Goal: Information Seeking & Learning: Find specific page/section

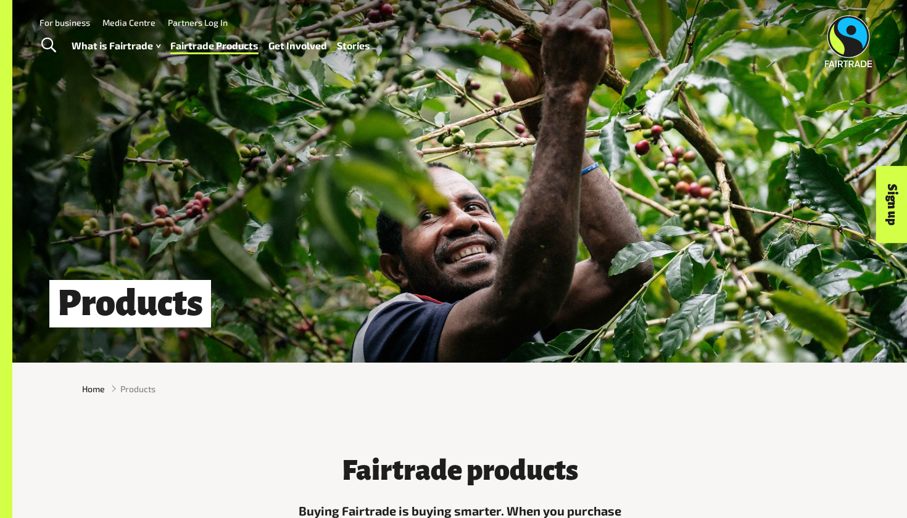
click at [475, 36] on div "For business Media Centre Partners Log In What is Fairtrade How Fairtrade works…" at bounding box center [303, 38] width 553 height 48
click at [436, 17] on div "For business Media Centre Partners Log In" at bounding box center [303, 22] width 553 height 17
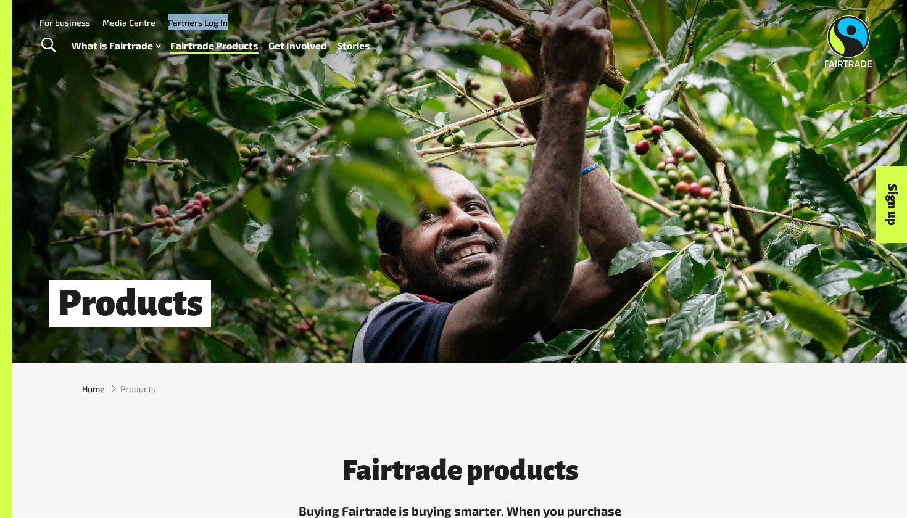
click at [436, 17] on div "For business Media Centre Partners Log In" at bounding box center [303, 22] width 553 height 17
click at [439, 17] on div "For business Media Centre Partners Log In" at bounding box center [303, 22] width 553 height 17
click at [442, 178] on div "Products" at bounding box center [459, 181] width 895 height 363
click at [447, 17] on div "For business Media Centre Partners Log In" at bounding box center [303, 22] width 553 height 17
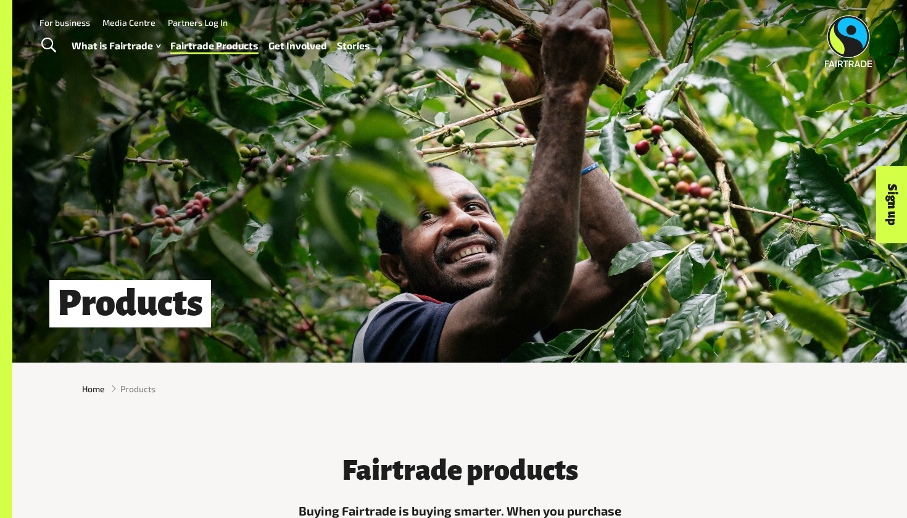
click at [447, 17] on div "For business Media Centre Partners Log In" at bounding box center [303, 22] width 553 height 17
click at [447, 21] on div "For business Media Centre Partners Log In" at bounding box center [303, 22] width 553 height 17
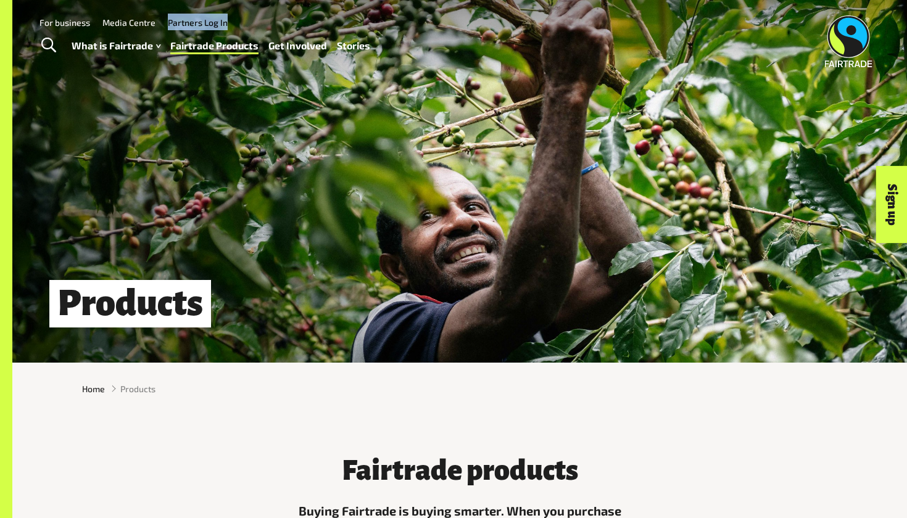
click at [447, 21] on div "For business Media Centre Partners Log In" at bounding box center [303, 22] width 553 height 17
click at [434, 149] on div "Products" at bounding box center [459, 181] width 895 height 363
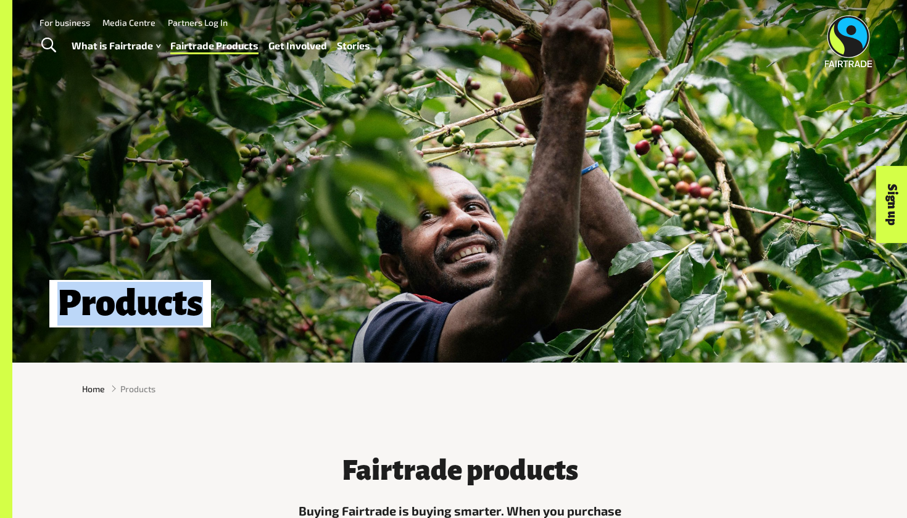
click at [434, 149] on div "Products" at bounding box center [459, 181] width 895 height 363
click at [469, 183] on div "Products" at bounding box center [459, 181] width 895 height 363
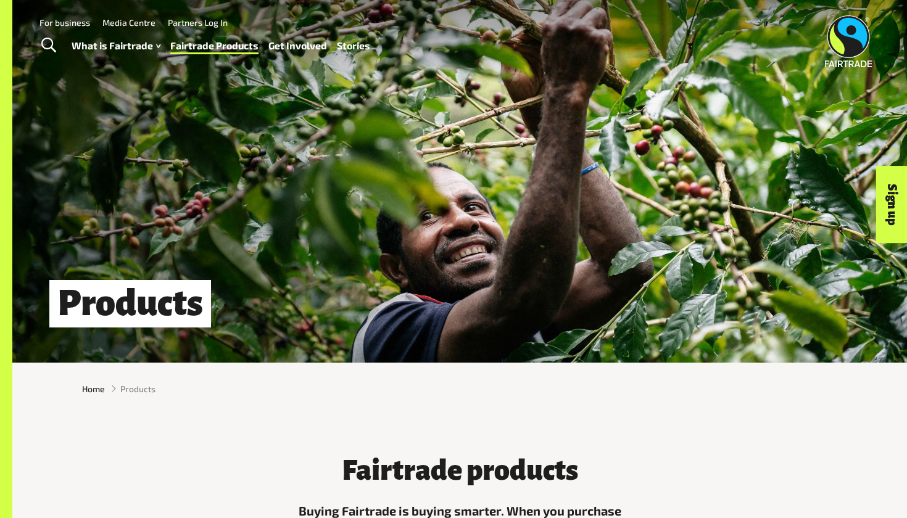
click at [468, 147] on div "Products" at bounding box center [459, 181] width 895 height 363
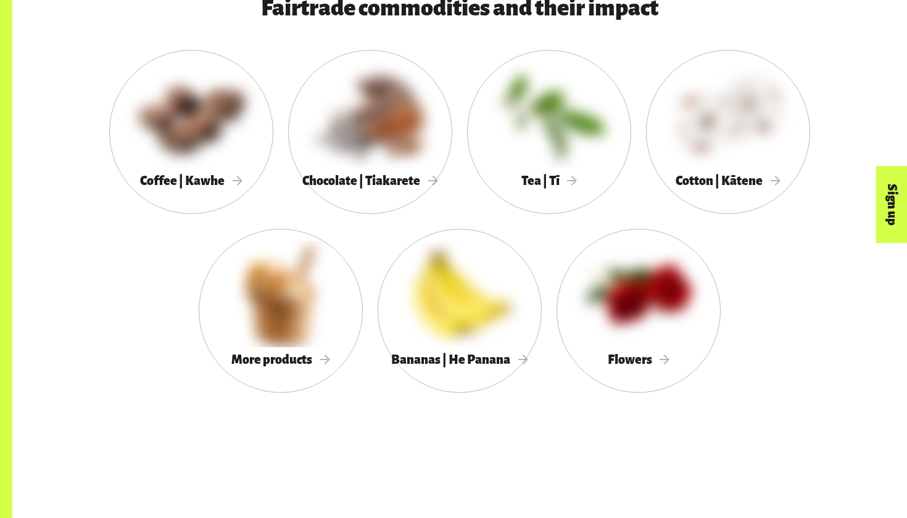
scroll to position [1212, 0]
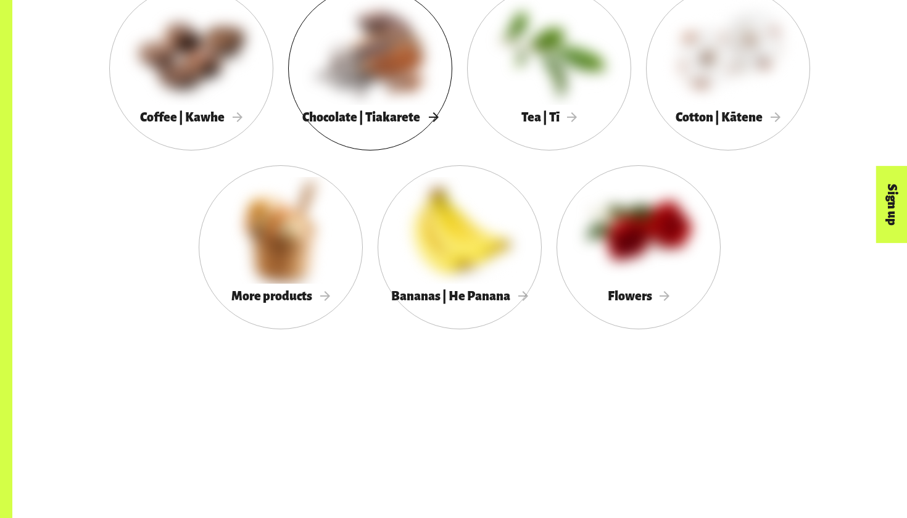
click at [376, 52] on div at bounding box center [370, 51] width 164 height 107
click at [378, 57] on div at bounding box center [370, 51] width 164 height 107
click at [386, 122] on span "Chocolate | Tiakarete" at bounding box center [370, 117] width 136 height 14
click at [375, 112] on span "Chocolate | Tiakarete" at bounding box center [370, 117] width 136 height 14
click at [375, 119] on span "Chocolate | Tiakarete" at bounding box center [370, 117] width 136 height 14
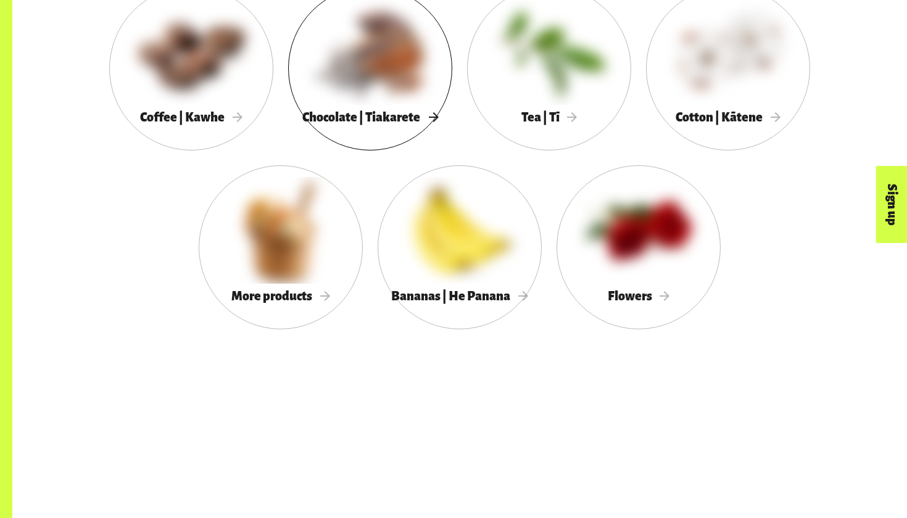
click at [375, 119] on span "Chocolate | Tiakarete" at bounding box center [370, 117] width 136 height 14
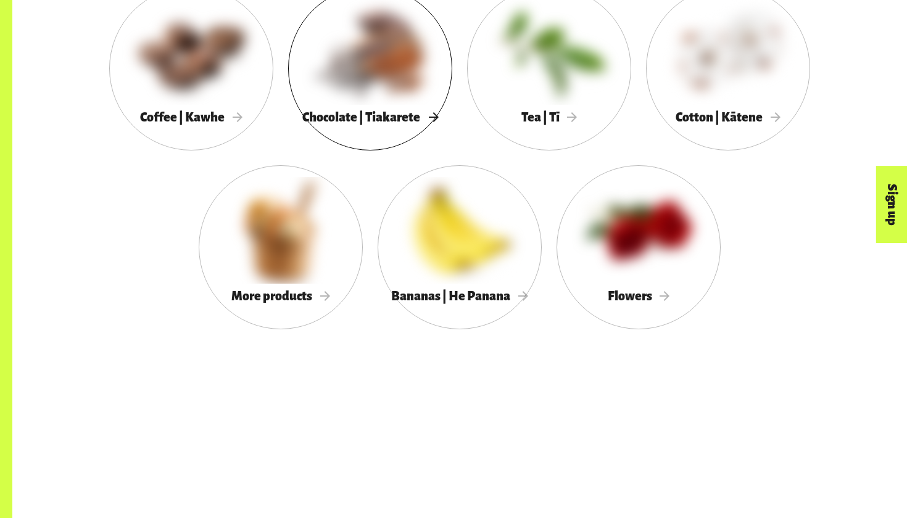
click at [375, 119] on span "Chocolate | Tiakarete" at bounding box center [370, 117] width 136 height 14
click at [377, 118] on span "Chocolate | Tiakarete" at bounding box center [370, 117] width 136 height 14
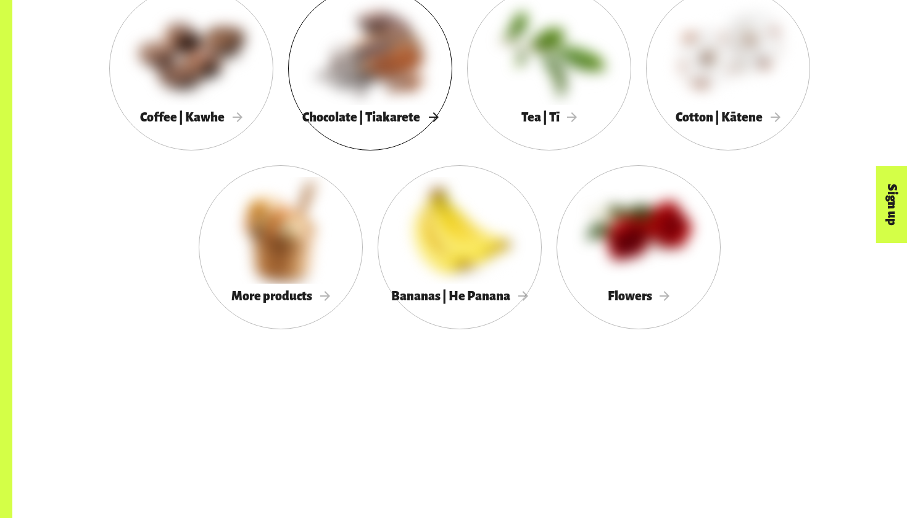
click at [379, 117] on span "Chocolate | Tiakarete" at bounding box center [370, 117] width 136 height 14
click at [378, 120] on span "Chocolate | Tiakarete" at bounding box center [370, 117] width 136 height 14
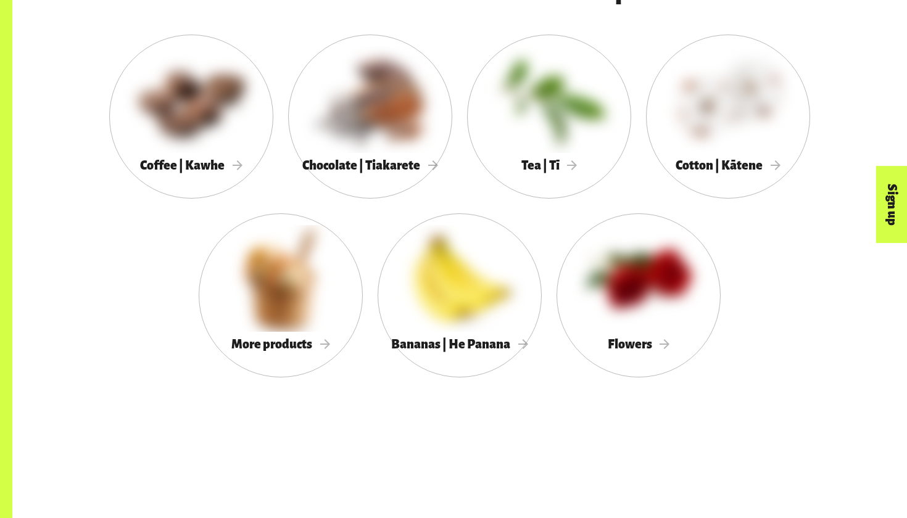
scroll to position [1166, 0]
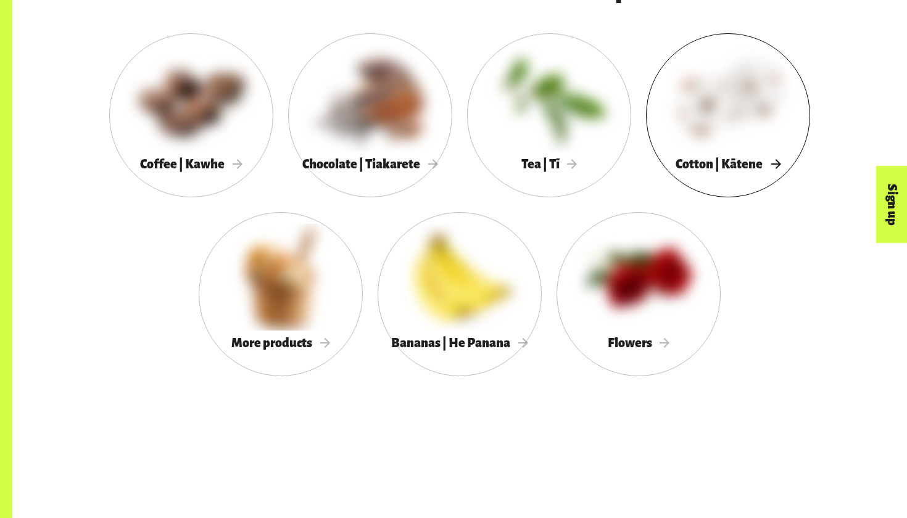
click at [724, 95] on div at bounding box center [728, 98] width 164 height 107
click at [732, 157] on span "Cotton | Kātene" at bounding box center [728, 164] width 105 height 14
click at [737, 141] on div at bounding box center [728, 98] width 164 height 107
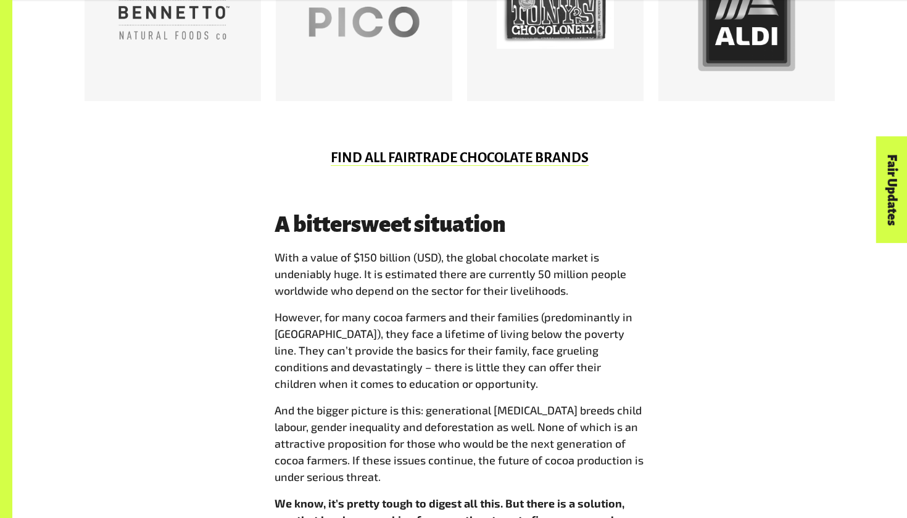
scroll to position [859, 0]
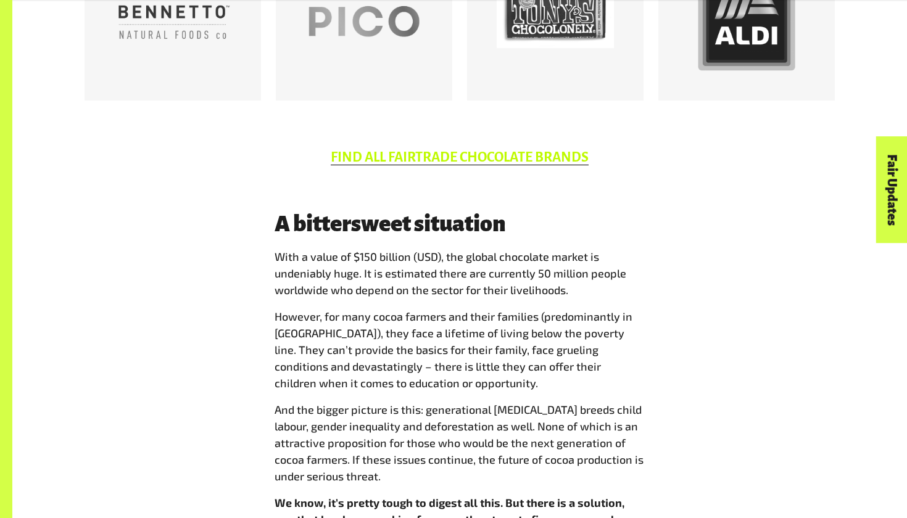
click at [515, 152] on link "FIND ALL FAIRTRADE CHOCOLATE BRANDS" at bounding box center [460, 157] width 258 height 15
click at [507, 154] on link "FIND ALL FAIRTRADE CHOCOLATE BRANDS" at bounding box center [460, 157] width 258 height 15
click at [499, 154] on link "FIND ALL FAIRTRADE CHOCOLATE BRANDS" at bounding box center [460, 157] width 258 height 15
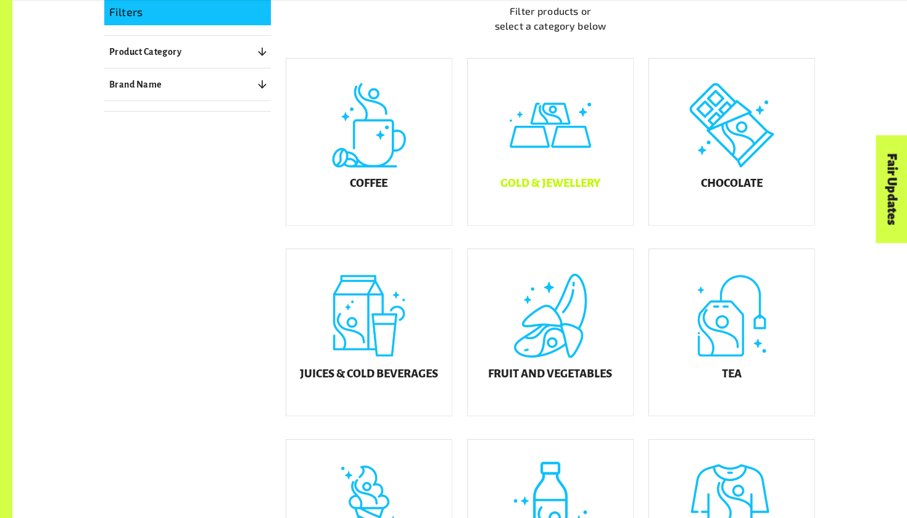
scroll to position [343, 0]
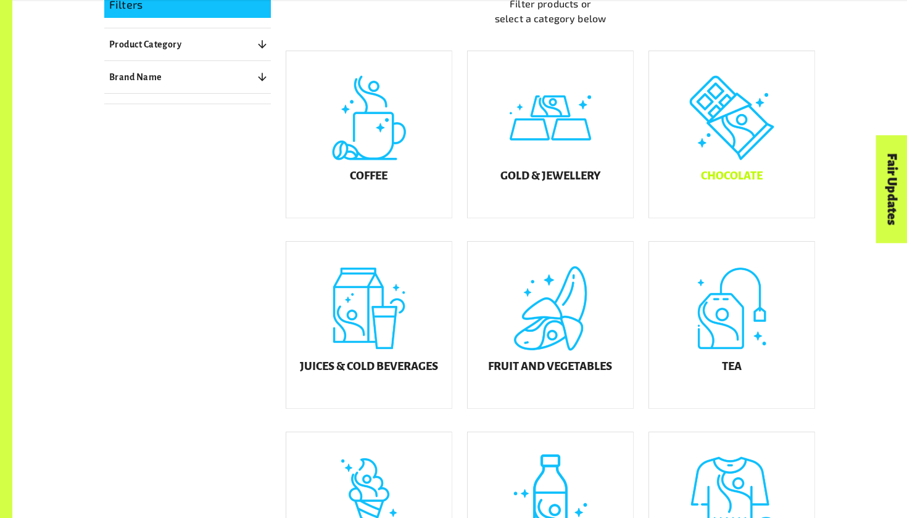
click at [681, 166] on div "Chocolate" at bounding box center [731, 134] width 165 height 167
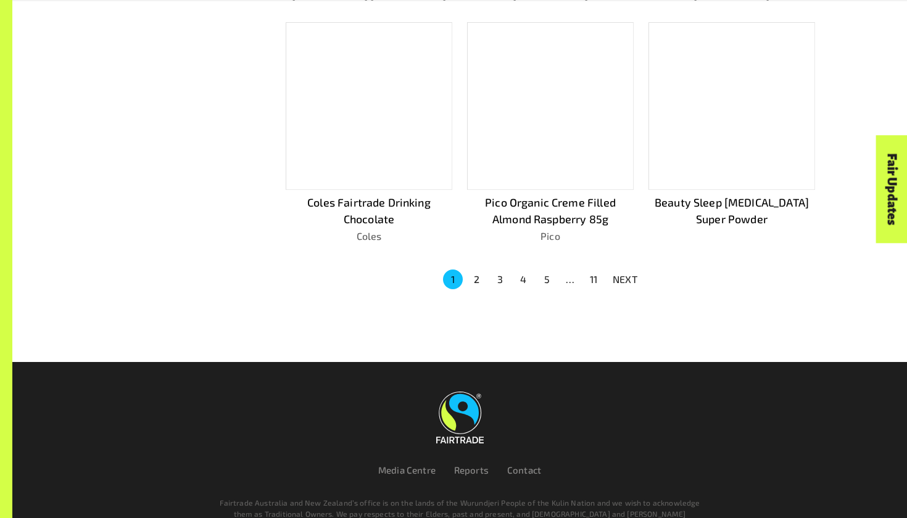
scroll to position [856, 0]
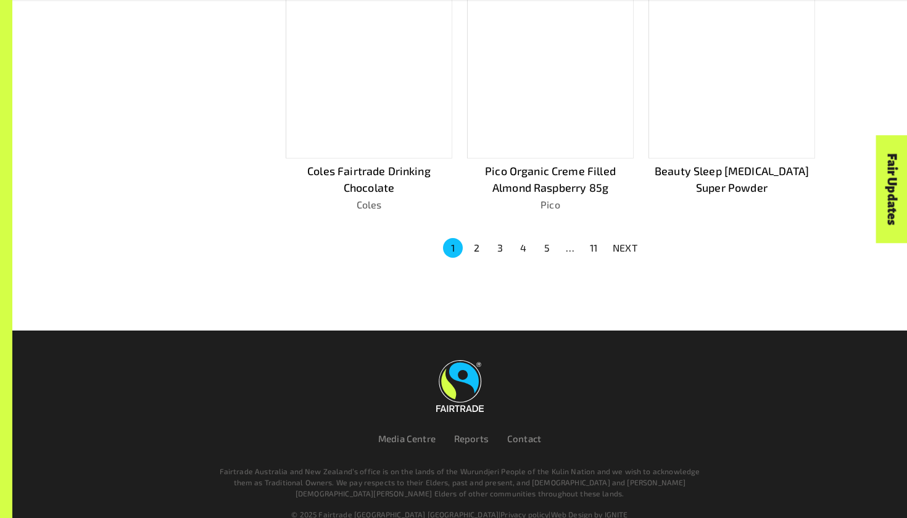
click at [373, 165] on p "Coles Fairtrade Drinking Chocolate" at bounding box center [369, 179] width 167 height 33
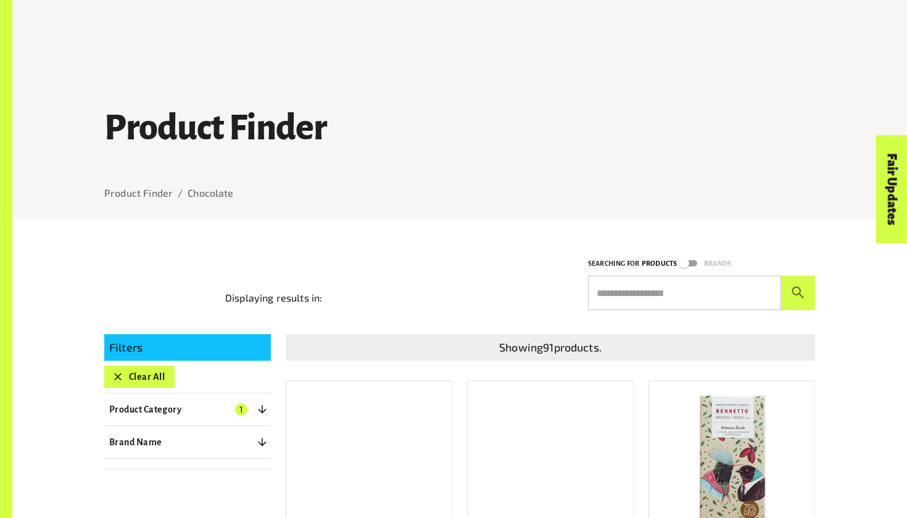
scroll to position [856, 0]
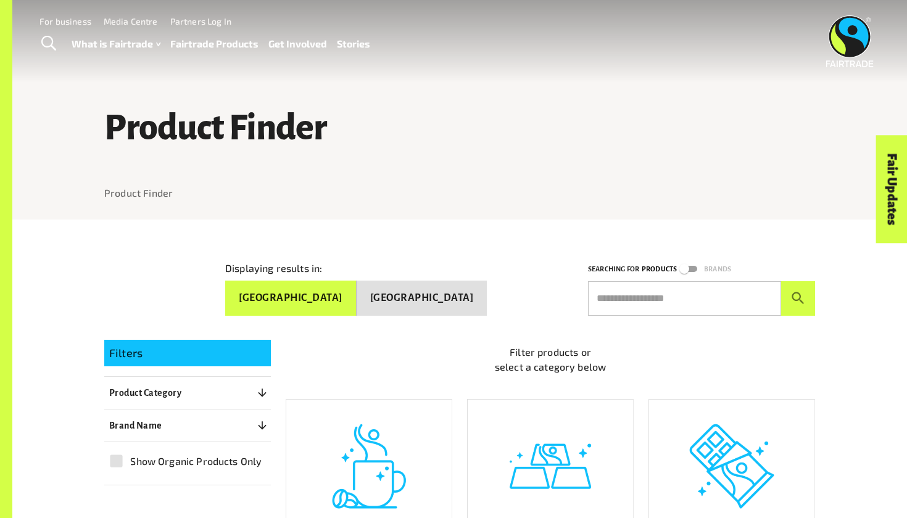
click at [550, 455] on div "Gold & Jewellery" at bounding box center [550, 483] width 165 height 167
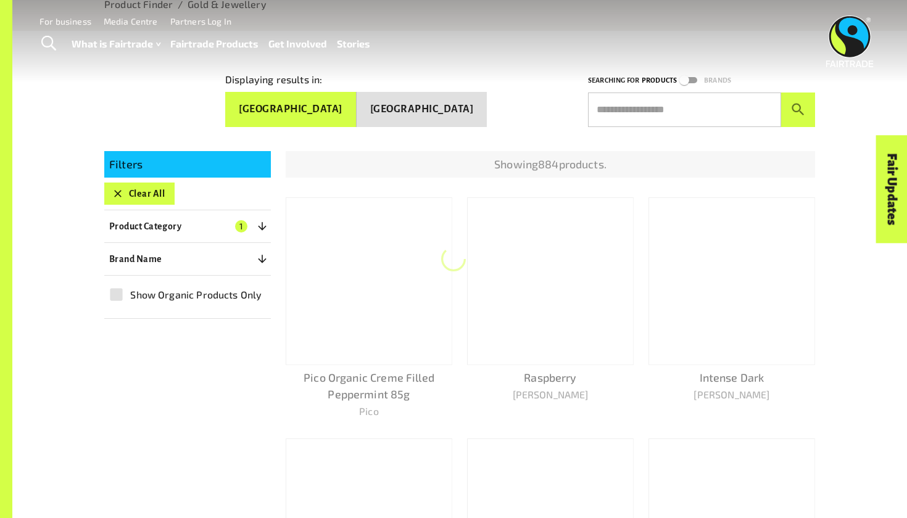
scroll to position [220, 0]
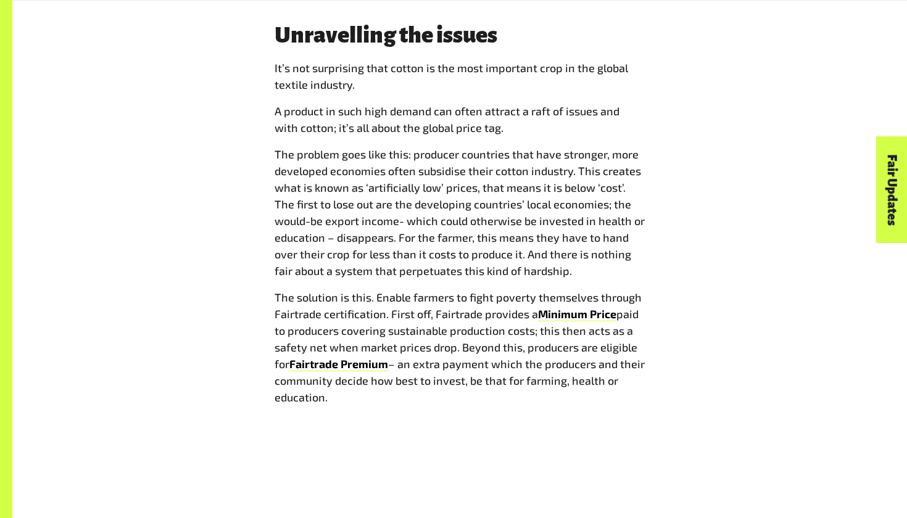
scroll to position [1501, 0]
